Goal: Task Accomplishment & Management: Complete application form

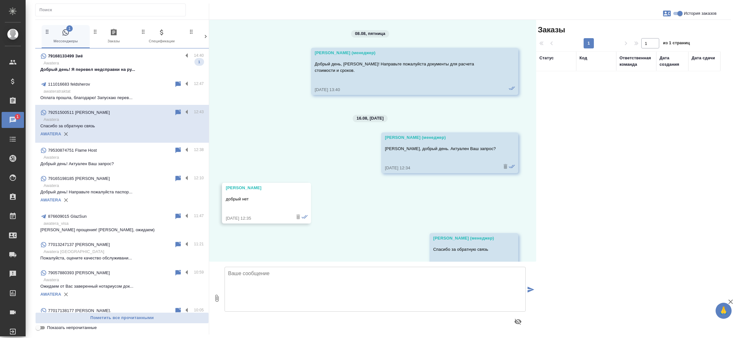
scroll to position [21, 0]
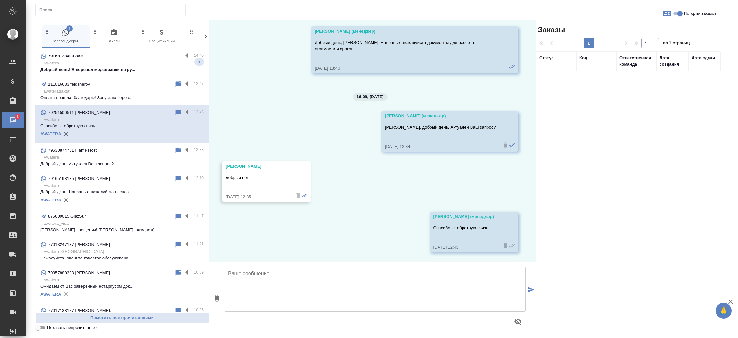
click at [109, 60] on p "Awatera" at bounding box center [124, 63] width 160 height 6
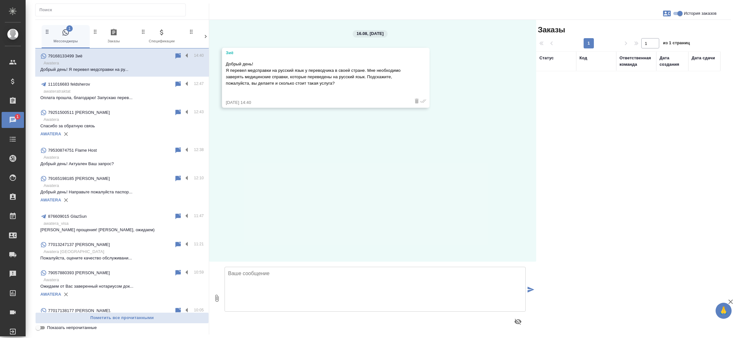
scroll to position [0, 0]
click at [239, 282] on textarea at bounding box center [375, 288] width 301 height 45
type textarea "L"
type textarea "Добрый день! К сожалению, уже выполненный перевод мы заверить не сможем. Возмож…"
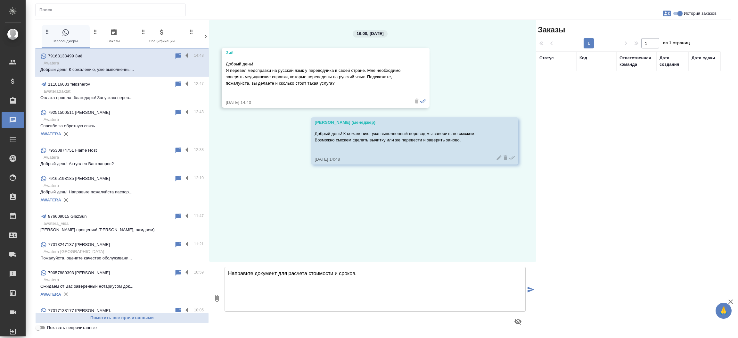
type textarea "Направьте документ для расчета стоимости и сроков."
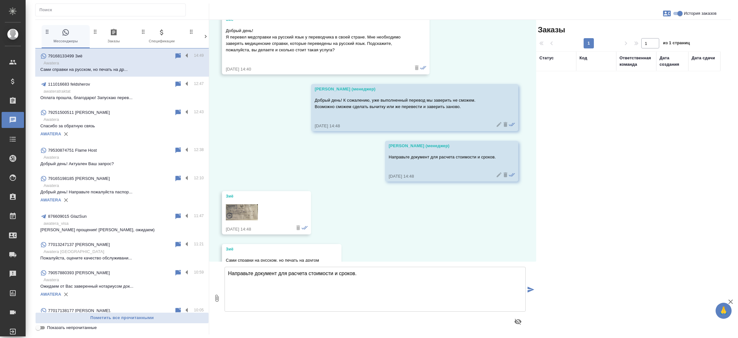
scroll to position [65, 0]
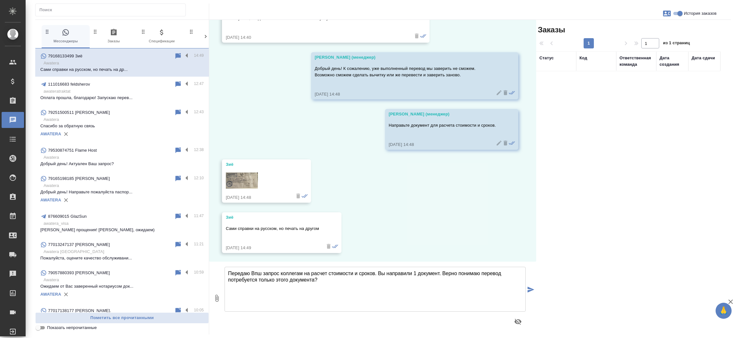
click at [253, 277] on textarea "Передаю Впш запрос коллегам на расчет стоимости и сроков. Вы направили 1 докуме…" at bounding box center [375, 288] width 301 height 45
click at [259, 267] on textarea "Передаю Впш запрос коллегам на расчет стоимости и сроков. Вы направили 1 докуме…" at bounding box center [375, 288] width 301 height 45
type textarea "Передаю Ва ш запрос коллегам на расчет стоимости и сроков. Вы направили 1 докум…"
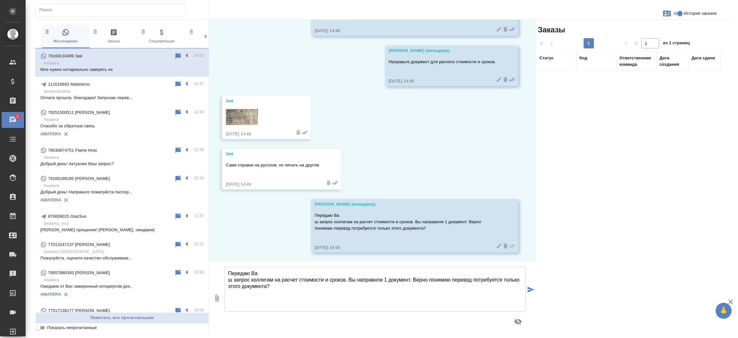
scroll to position [229, 0]
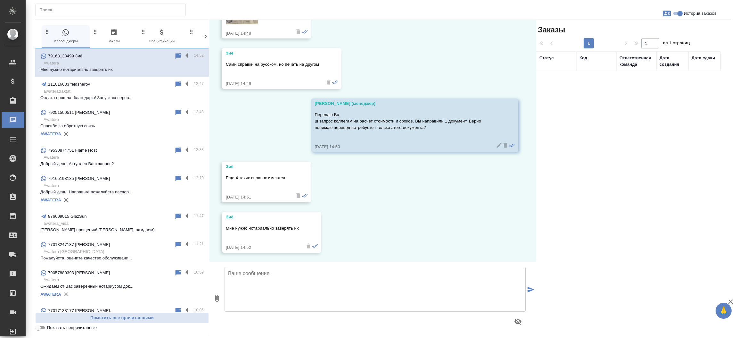
type textarea "Н"
type textarea "Направьте остальные справки для более точного расчета"
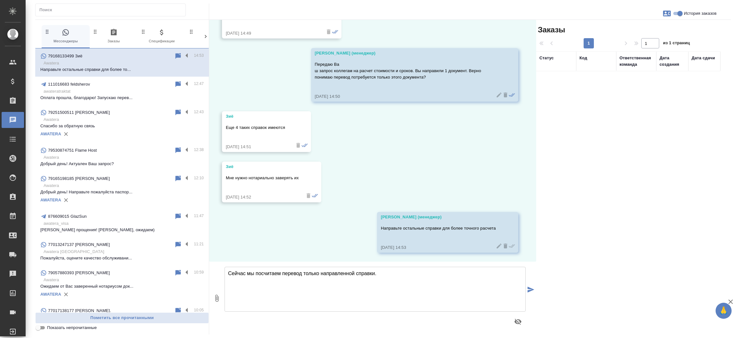
type textarea "Сейчас мы посчитаем перевод только направленной справки."
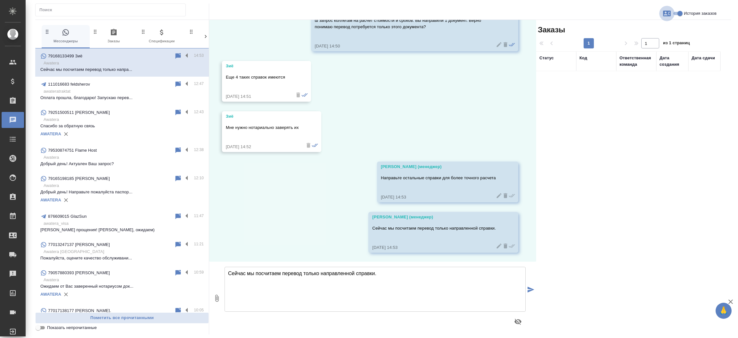
click at [670, 11] on icon "button" at bounding box center [667, 14] width 8 height 6
click at [641, 30] on span "Создать заявку" at bounding box center [639, 31] width 30 height 6
select select "RU"
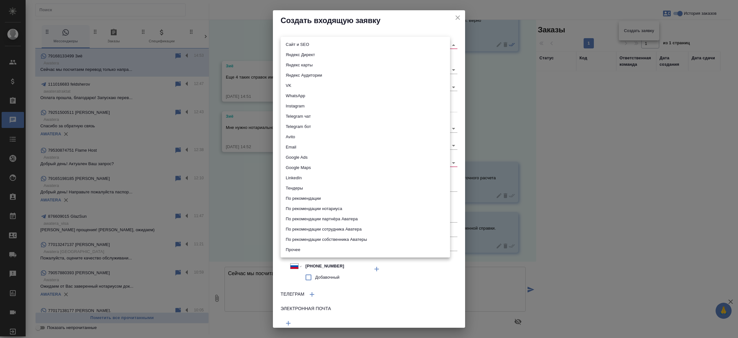
click at [318, 46] on body "🙏 .cls-1 fill:#fff; AWATERA Прутько Ирина i.prutko Клиенты Спецификации Заказы …" at bounding box center [369, 169] width 738 height 338
click at [318, 46] on li "Сайт и SEO" at bounding box center [365, 44] width 169 height 10
type input "seo"
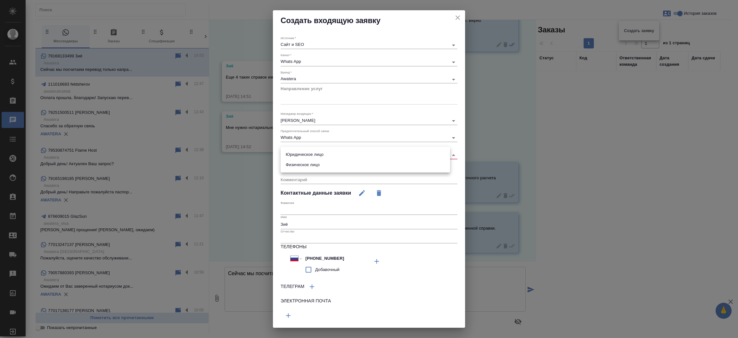
click at [298, 152] on body "🙏 .cls-1 fill:#fff; AWATERA Прутько Ирина i.prutko Клиенты Спецификации Заказы …" at bounding box center [369, 169] width 738 height 338
click at [295, 163] on li "Физическое лицо" at bounding box center [365, 165] width 169 height 10
type input "private"
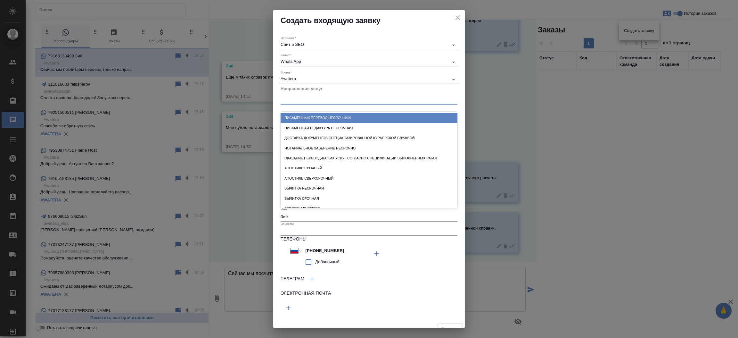
click at [334, 98] on div at bounding box center [369, 98] width 177 height 9
type input "п"
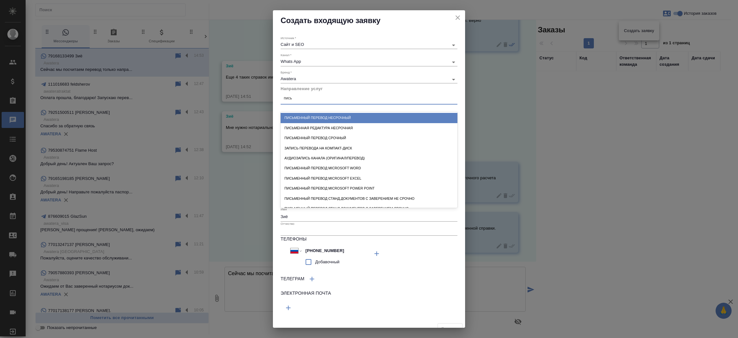
type input "письм"
click at [334, 119] on div "Письменный перевод несрочный" at bounding box center [369, 118] width 177 height 10
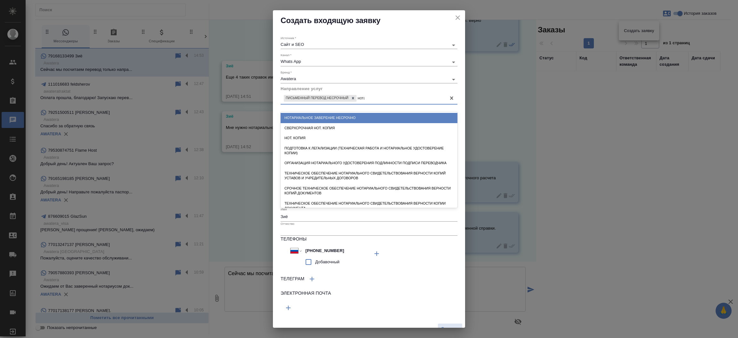
type input "нотар"
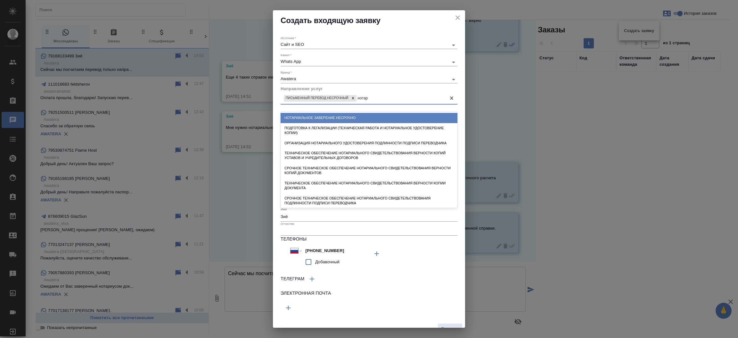
click at [334, 119] on div "Нотариальное заверение несрочно" at bounding box center [369, 118] width 177 height 10
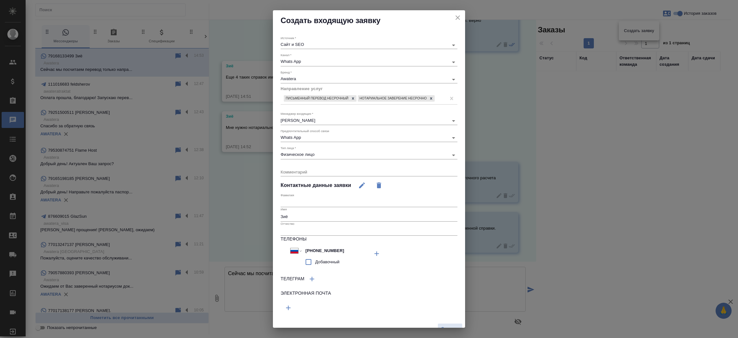
scroll to position [14, 0]
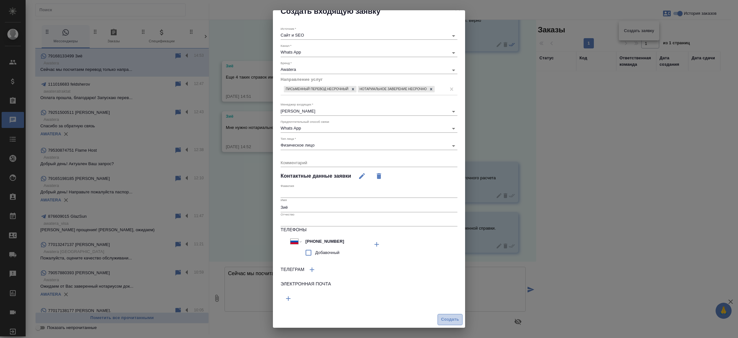
click at [441, 317] on span "Создать" at bounding box center [450, 319] width 18 height 7
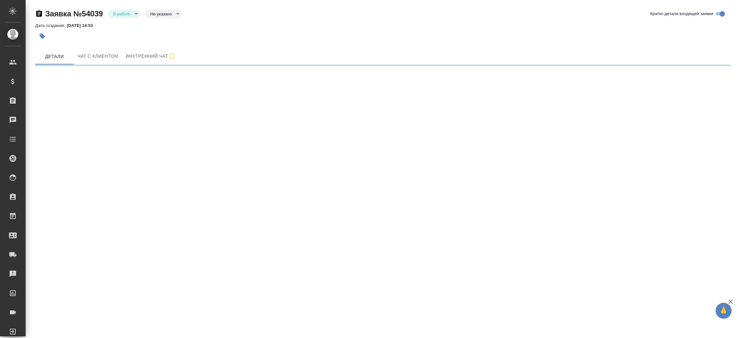
select select "RU"
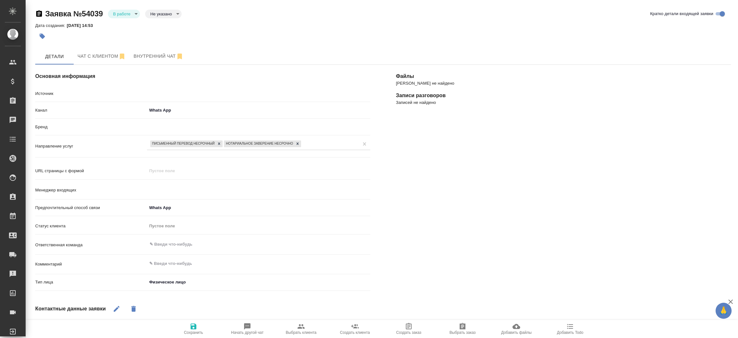
type textarea "x"
type input "[PERSON_NAME]"
click at [301, 326] on icon "button" at bounding box center [301, 326] width 8 height 8
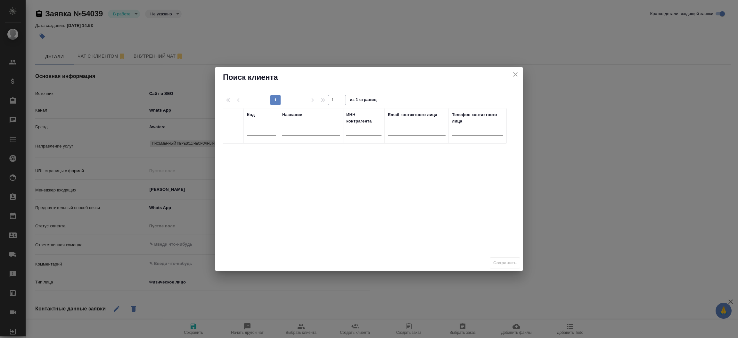
type textarea "x"
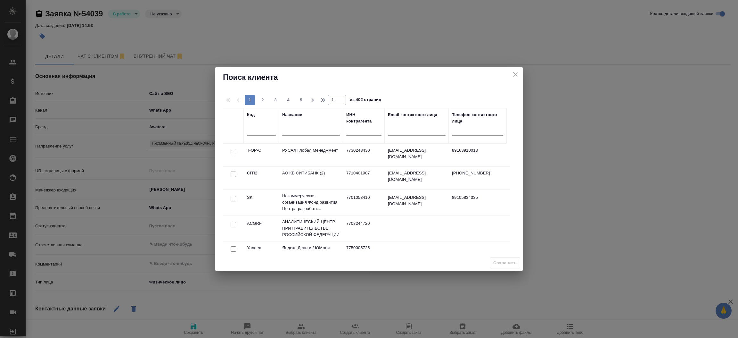
click at [311, 132] on input "text" at bounding box center [311, 131] width 58 height 8
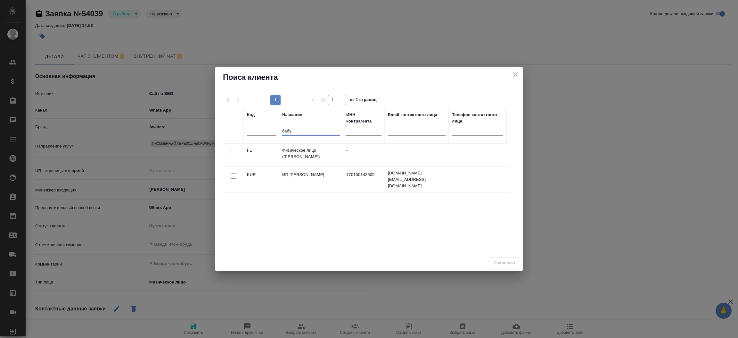
type input "бабу"
click at [234, 151] on input "checkbox" at bounding box center [233, 151] width 5 height 5
checkbox input "true"
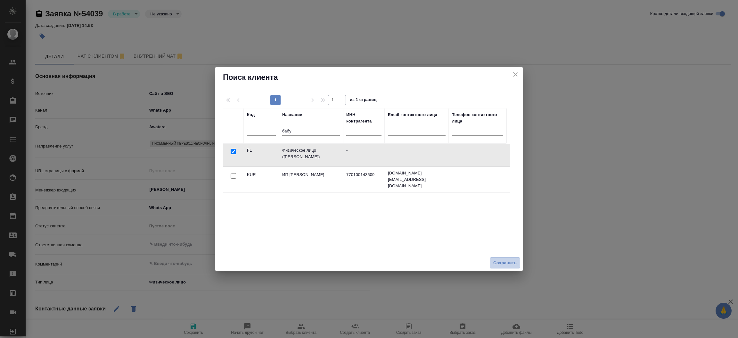
click at [503, 260] on span "Сохранить" at bounding box center [504, 262] width 23 height 7
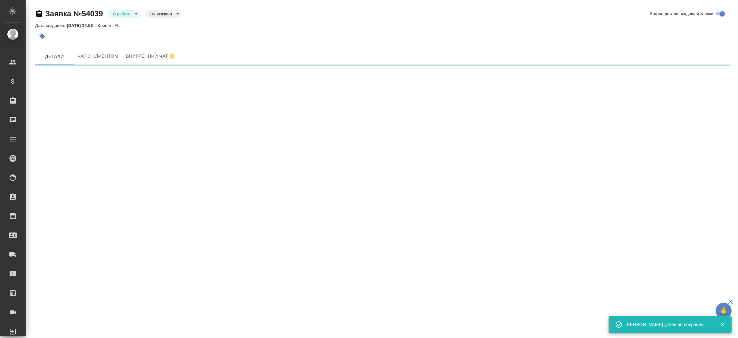
select select "RU"
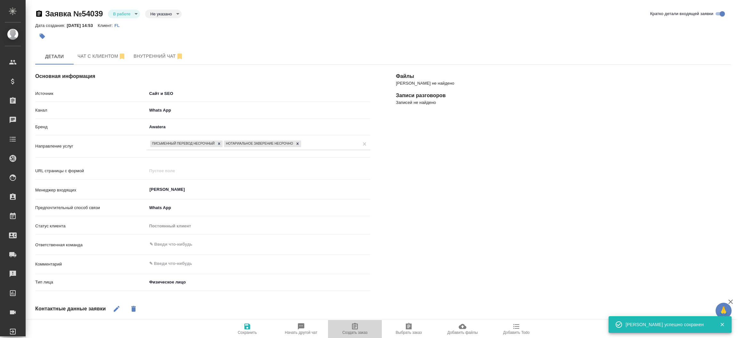
click at [356, 323] on icon "button" at bounding box center [355, 326] width 8 height 8
type textarea "x"
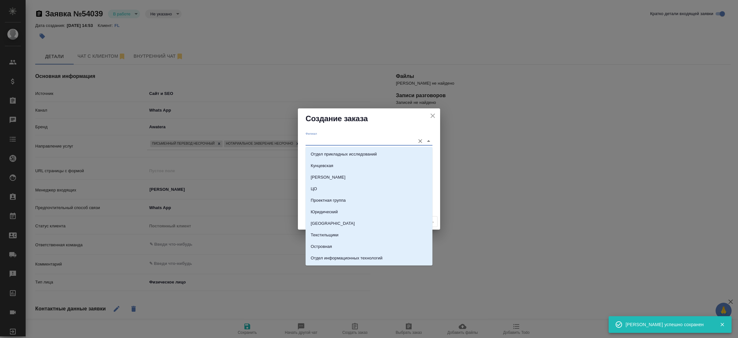
click at [323, 142] on input "Филиал" at bounding box center [359, 140] width 106 height 9
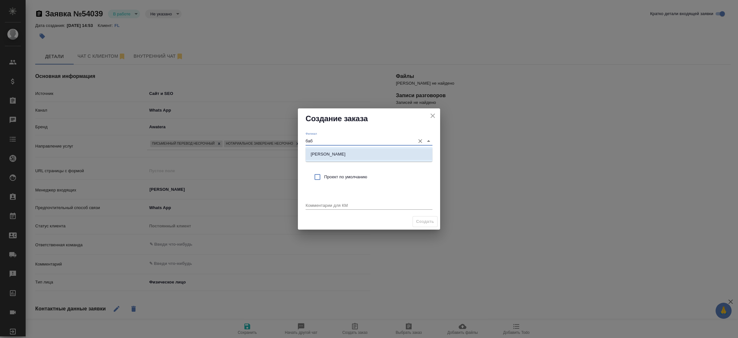
click at [320, 154] on p "Бабушкинская" at bounding box center [328, 154] width 35 height 6
type input "Бабушкинская"
click at [316, 174] on input "checkbox" at bounding box center [317, 176] width 13 height 13
checkbox input "true"
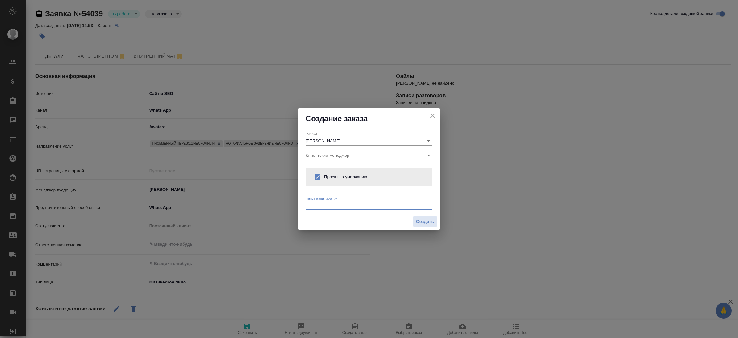
click at [319, 206] on textarea at bounding box center [369, 204] width 127 height 5
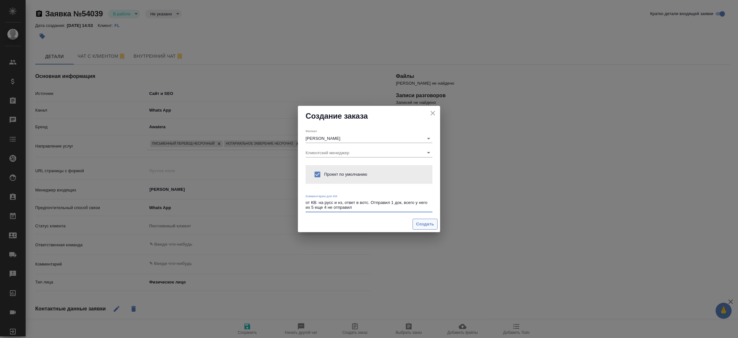
type textarea "от КВ: на русс и нз, ответ в вотс. Отправил 1 док, всего у него их 5 еще 4 не о…"
click at [420, 225] on span "Создать" at bounding box center [425, 223] width 18 height 7
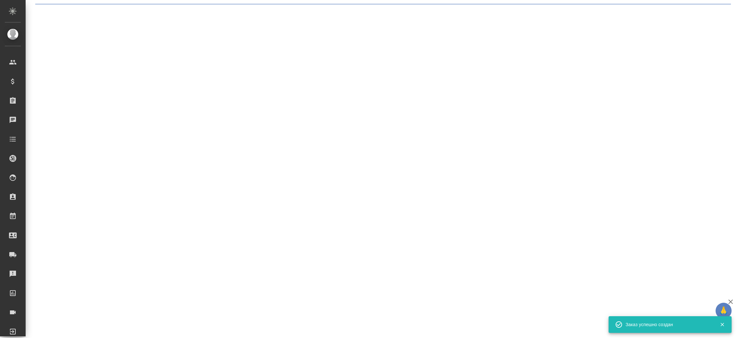
select select "RU"
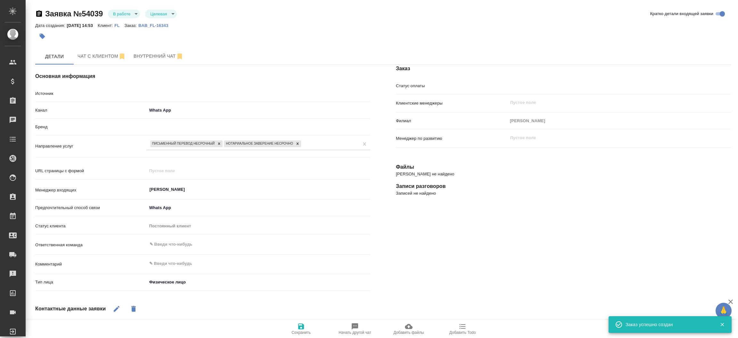
type textarea "x"
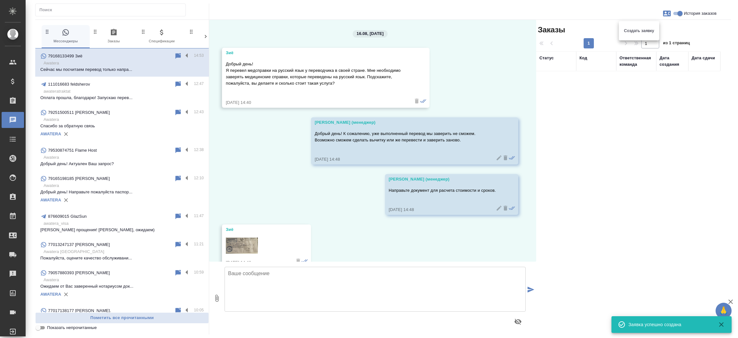
scroll to position [330, 0]
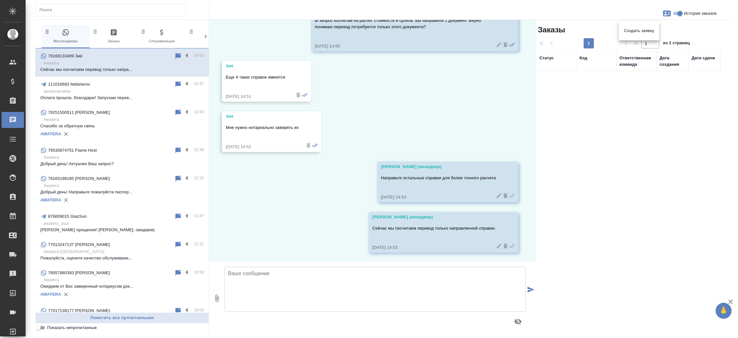
drag, startPoint x: 533, startPoint y: 186, endPoint x: 532, endPoint y: 159, distance: 26.9
click at [532, 159] on div at bounding box center [369, 169] width 738 height 338
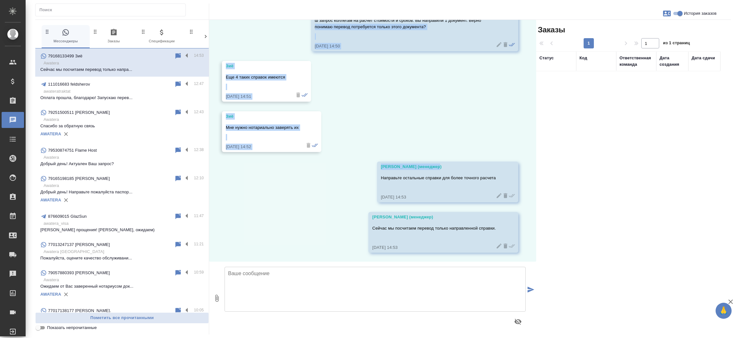
scroll to position [302, 0]
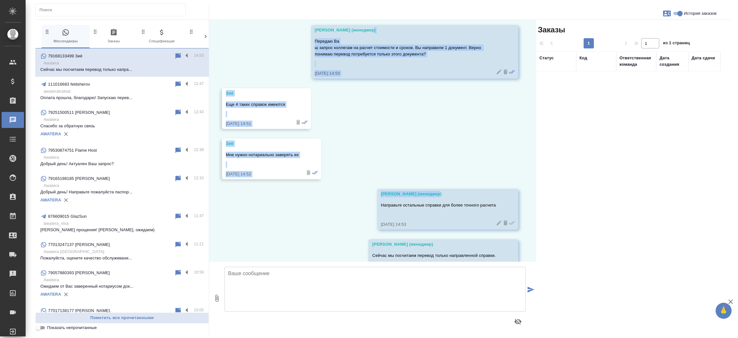
drag, startPoint x: 532, startPoint y: 159, endPoint x: 519, endPoint y: 23, distance: 136.7
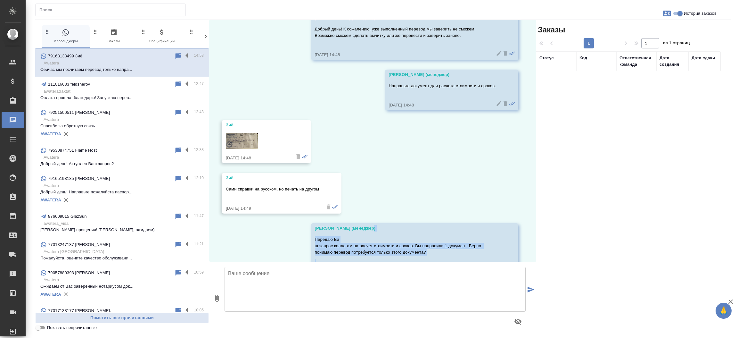
scroll to position [0, 0]
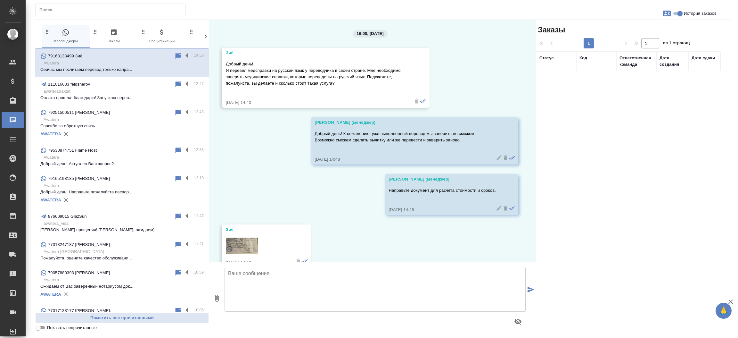
click at [248, 252] on img at bounding box center [242, 245] width 32 height 16
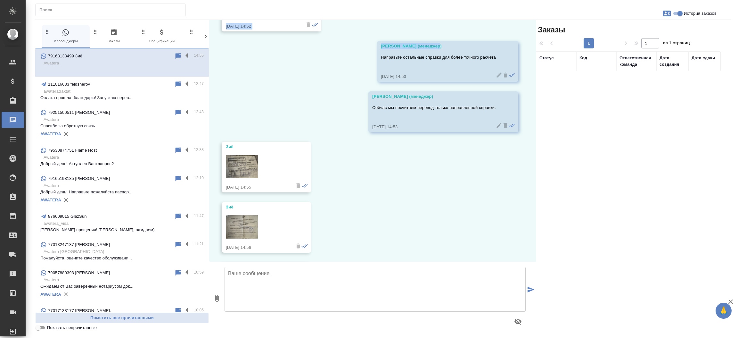
scroll to position [531, 0]
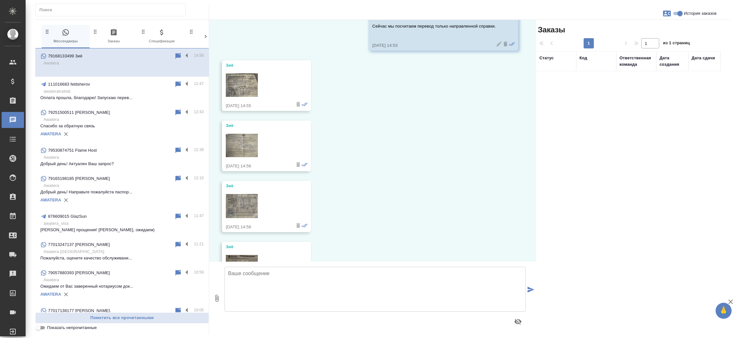
click at [245, 83] on img at bounding box center [242, 85] width 32 height 24
click at [237, 146] on img at bounding box center [242, 145] width 32 height 23
click at [242, 204] on img at bounding box center [242, 206] width 32 height 24
click at [249, 257] on img at bounding box center [242, 277] width 32 height 45
click at [664, 17] on icon "button" at bounding box center [667, 14] width 8 height 8
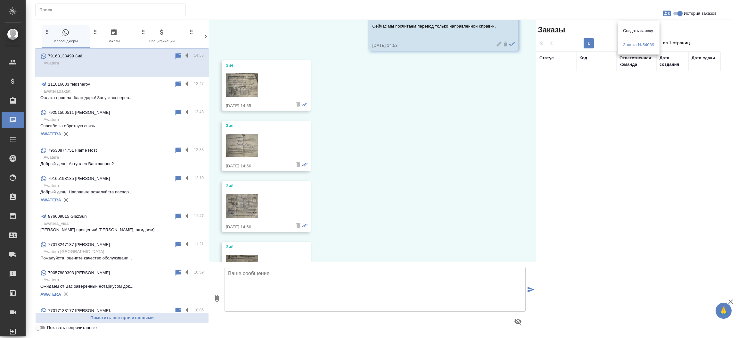
click at [648, 51] on div "Заявка №54039" at bounding box center [639, 45] width 42 height 14
click at [645, 48] on span "Заявка №54039" at bounding box center [638, 45] width 31 height 6
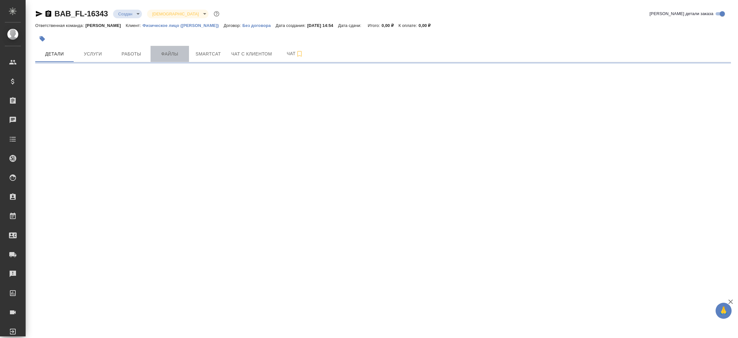
click at [175, 52] on span "Файлы" at bounding box center [169, 54] width 31 height 8
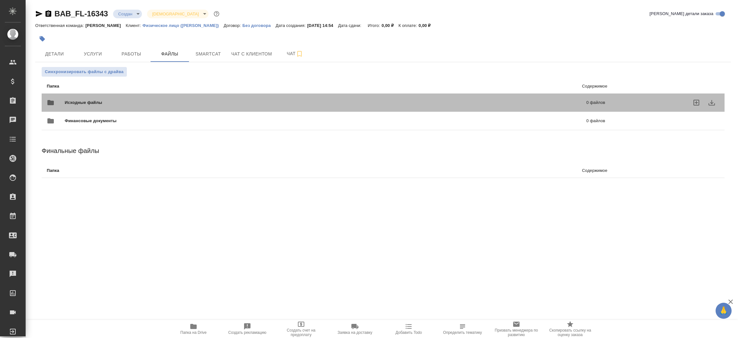
click at [98, 95] on div "Исходные файлы 0 файлов" at bounding box center [326, 102] width 558 height 15
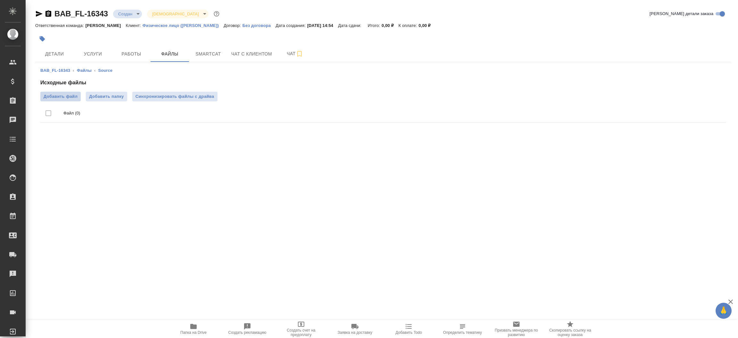
click at [68, 99] on span "Добавить файл" at bounding box center [61, 96] width 34 height 6
click at [0, 0] on input "Добавить файл" at bounding box center [0, 0] width 0 height 0
click at [55, 57] on span "Детали" at bounding box center [54, 54] width 31 height 8
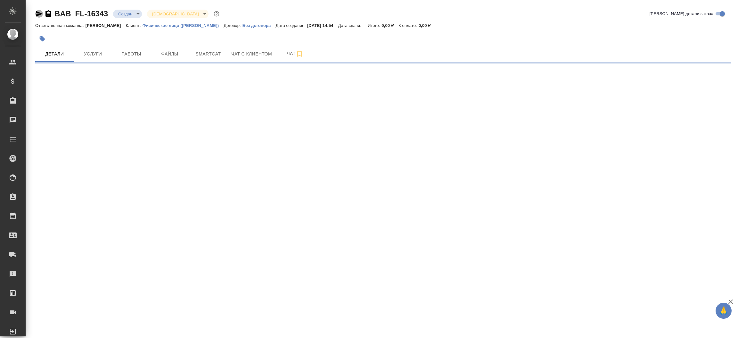
click at [39, 13] on icon "button" at bounding box center [39, 14] width 7 height 6
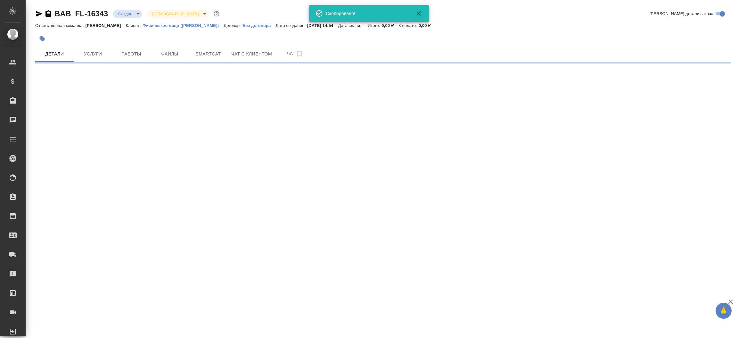
select select "RU"
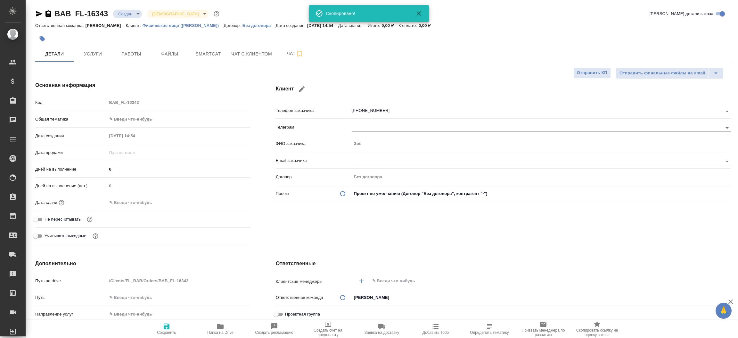
type textarea "x"
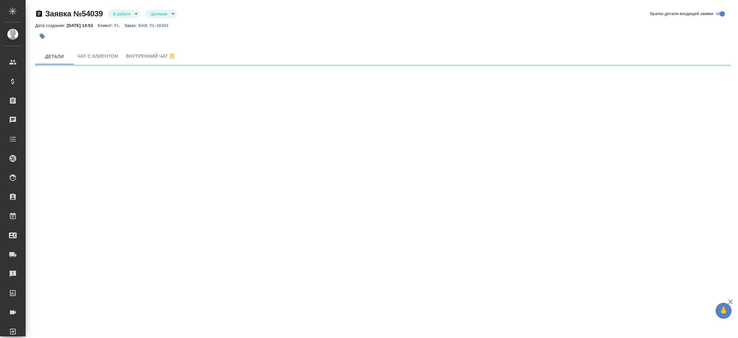
select select "RU"
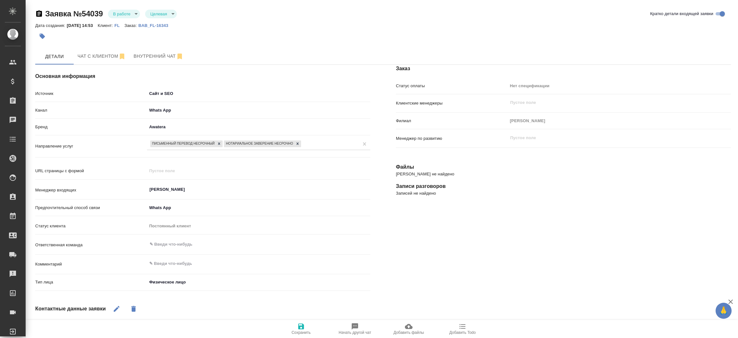
click at [157, 24] on p "BAB_FL-16343" at bounding box center [155, 25] width 35 height 5
type textarea "x"
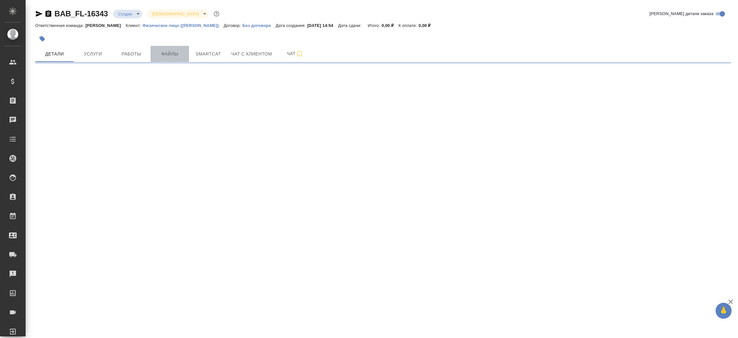
click at [168, 53] on span "Файлы" at bounding box center [169, 54] width 31 height 8
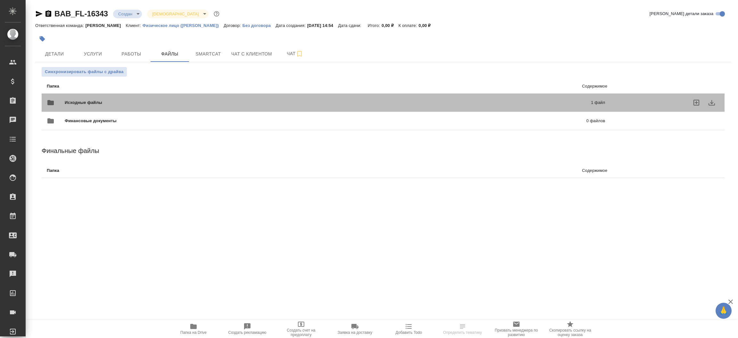
click at [138, 103] on span "Исходные файлы" at bounding box center [206, 102] width 282 height 6
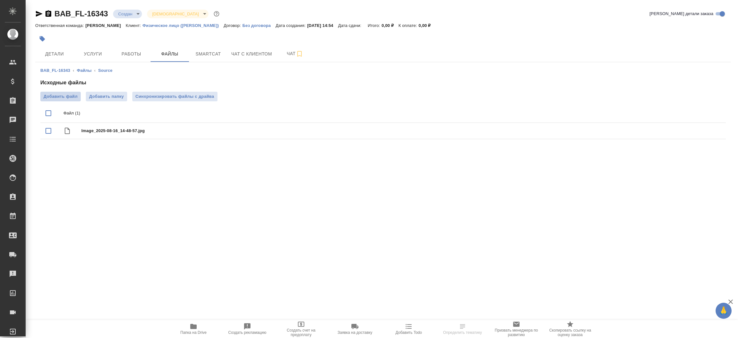
click at [55, 100] on label "Добавить файл" at bounding box center [60, 97] width 40 height 10
click at [0, 0] on input "Добавить файл" at bounding box center [0, 0] width 0 height 0
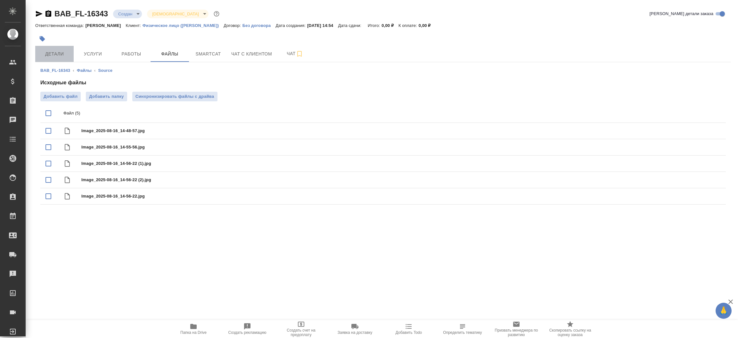
click at [71, 55] on button "Детали" at bounding box center [54, 54] width 38 height 16
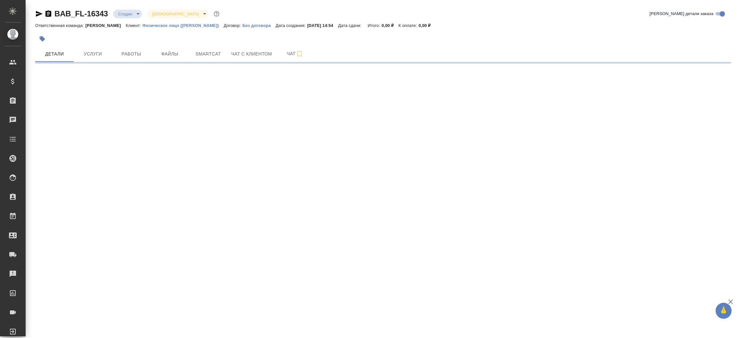
select select "RU"
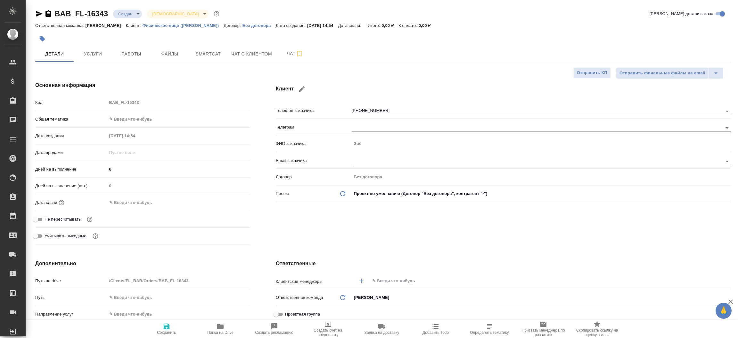
type textarea "x"
click at [259, 201] on div "Основная информация Код BAB_FL-16343 Общая тематика ✎ Введи что-нибудь Дата соз…" at bounding box center [142, 164] width 241 height 191
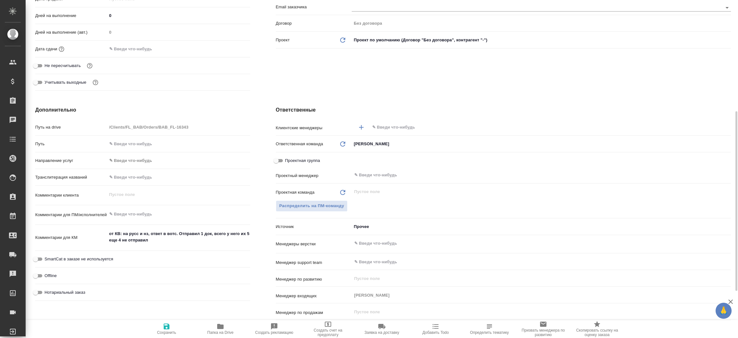
scroll to position [211, 0]
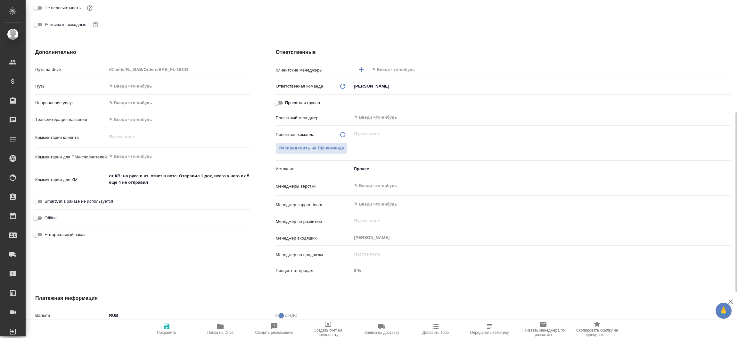
type textarea "x"
click at [180, 179] on textarea "от КВ: на русс и нз, ответ в вотс. Отправил 1 док, всего у него их 5 еще 4 не о…" at bounding box center [178, 179] width 143 height 17
type textarea "x"
type textarea "от КВ: на русс и нз, ответ в вотс. Отправил 1 док, всего у него их 5 еще 4 не о…"
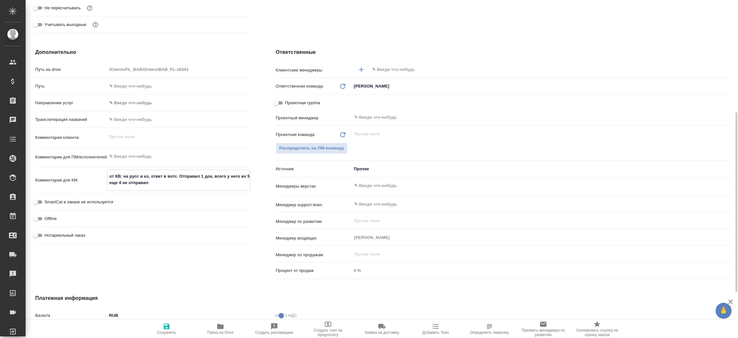
type textarea "x"
type textarea "от КВ: на русс и нз, ответ в вотс. Отправил 1 док, всего у него их 5 еще 4 не о…"
type textarea "x"
type textarea "от КВ: на русс и нз, ответ в вотс. Отправил 1 док, всего у него их 5 еще 4 не о…"
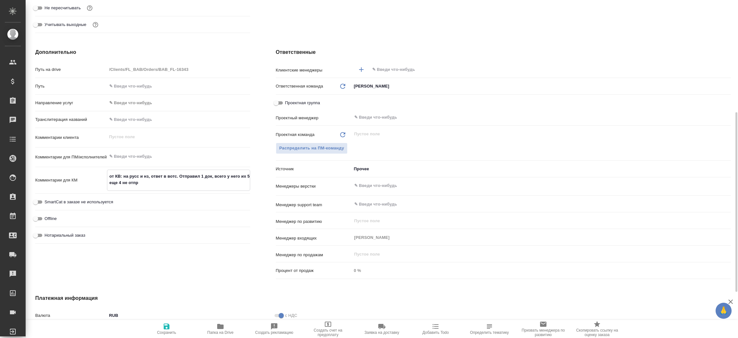
type textarea "x"
type textarea "от КВ: на русс и нз, ответ [PERSON_NAME]"
type textarea "x"
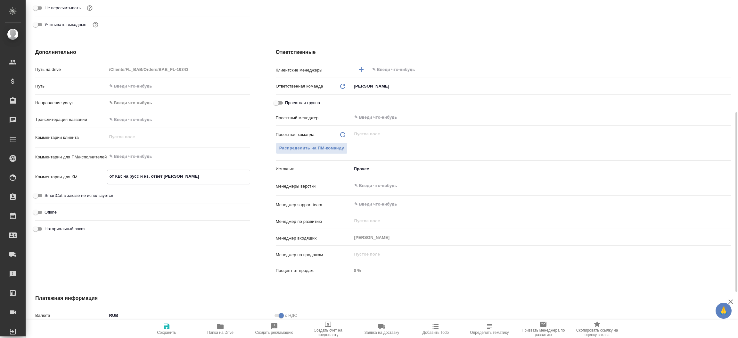
type textarea "от КВ: на русс и нз, ответ [PERSON_NAME]"
type textarea "x"
type textarea "от КВ: на русс и нз, ответ [PERSON_NAME]"
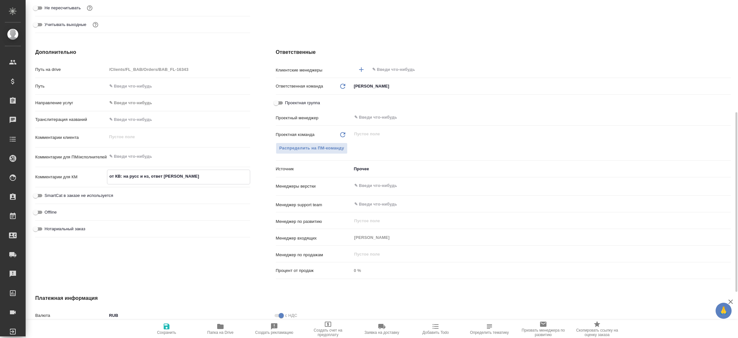
type textarea "x"
type textarea "от КВ: на русс и нз, ответ в в"
type textarea "x"
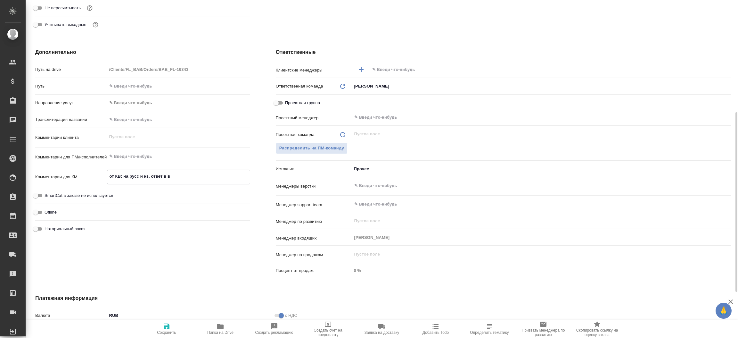
type textarea "x"
type textarea "от КВ: на русс и нз, ответ в во"
type textarea "x"
type textarea "от КВ: на русс и нз, ответ в вот"
type textarea "x"
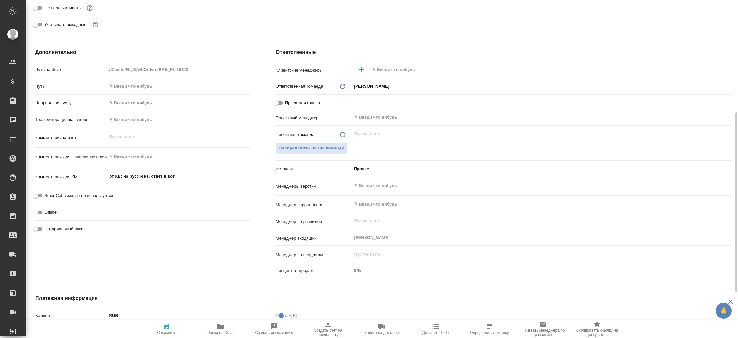
type textarea "x"
type textarea "от КВ: на русс и нз, ответ в вотс"
type textarea "x"
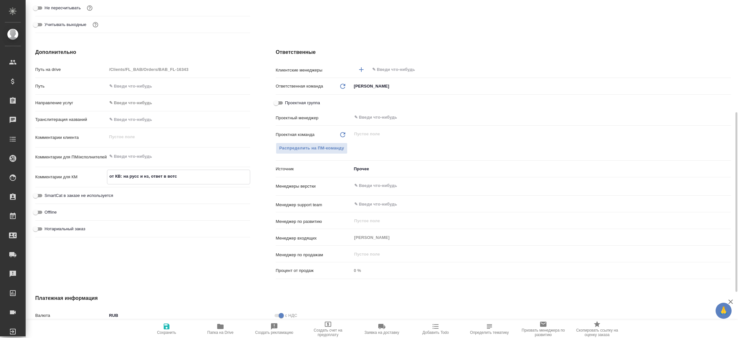
type textarea "x"
type textarea "от КВ: на русс и нз, ответ в вотс"
type textarea "x"
click at [166, 324] on icon "button" at bounding box center [167, 326] width 8 height 8
type textarea "x"
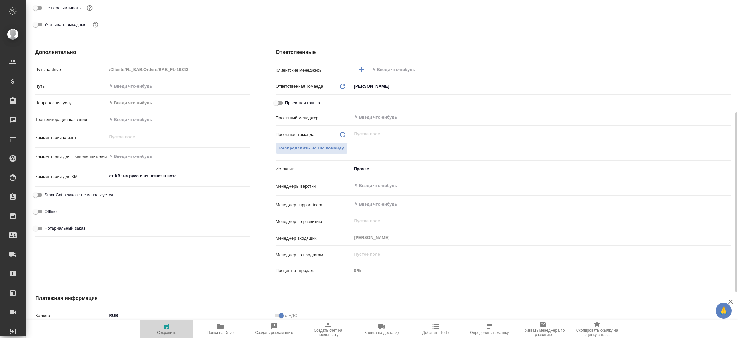
type textarea "x"
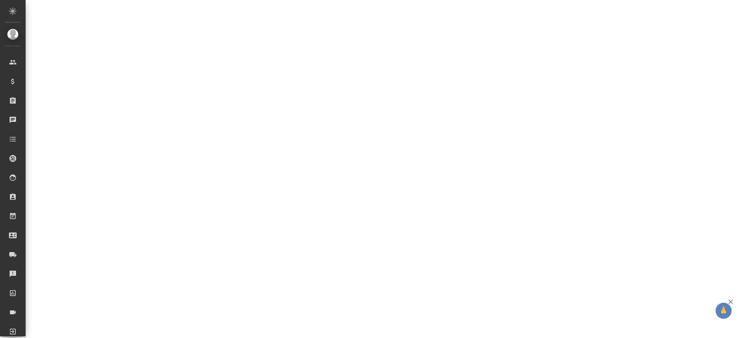
select select "RU"
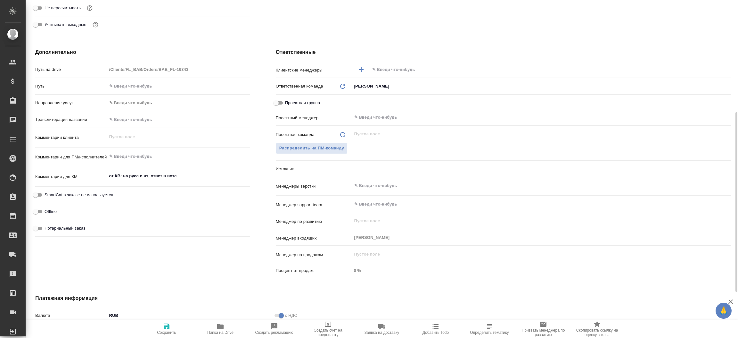
type textarea "x"
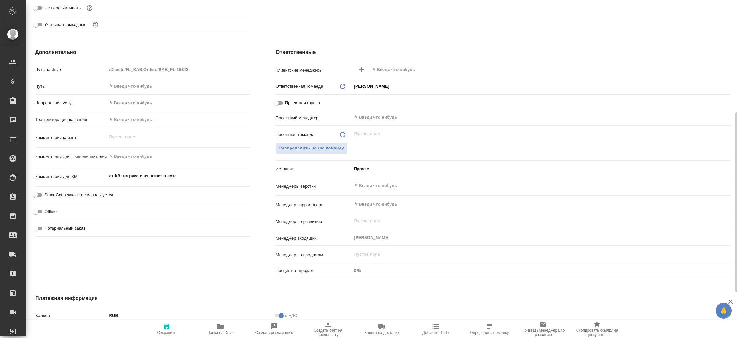
type textarea "x"
